Goal: Navigation & Orientation: Find specific page/section

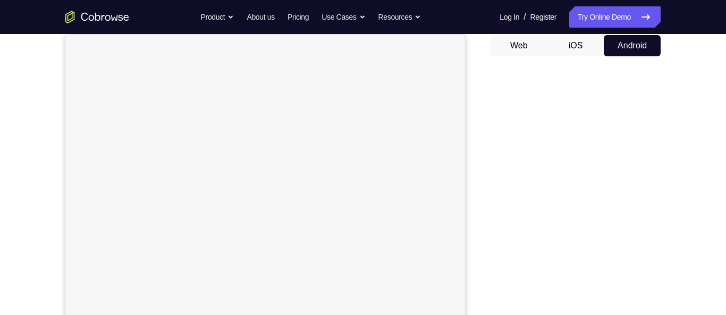
scroll to position [99, 0]
click at [646, 59] on button "Android" at bounding box center [632, 49] width 57 height 21
click at [656, 50] on button "Android" at bounding box center [632, 49] width 57 height 21
click at [636, 56] on button "Android" at bounding box center [632, 49] width 57 height 21
click at [644, 50] on button "Android" at bounding box center [632, 49] width 57 height 21
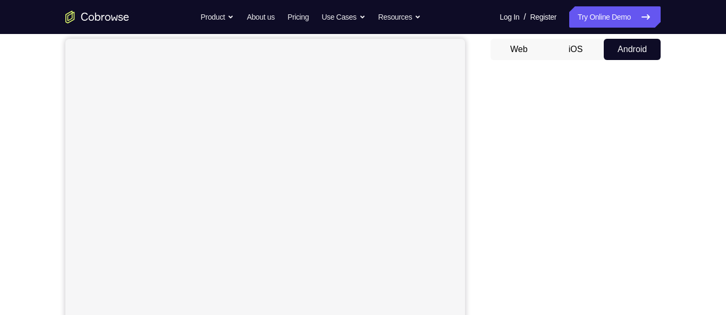
click at [579, 43] on button "iOS" at bounding box center [575, 49] width 57 height 21
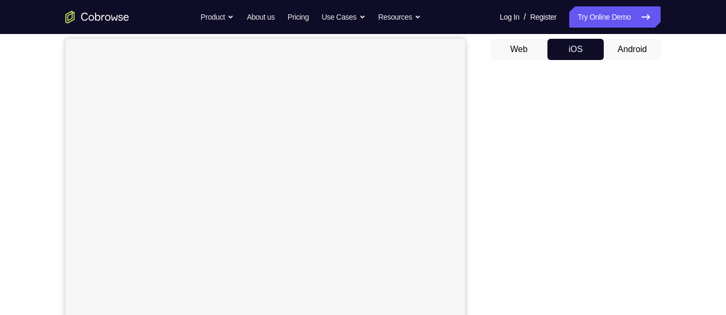
click at [585, 43] on button "iOS" at bounding box center [575, 49] width 57 height 21
click at [638, 50] on button "Android" at bounding box center [632, 49] width 57 height 21
